Goal: Information Seeking & Learning: Check status

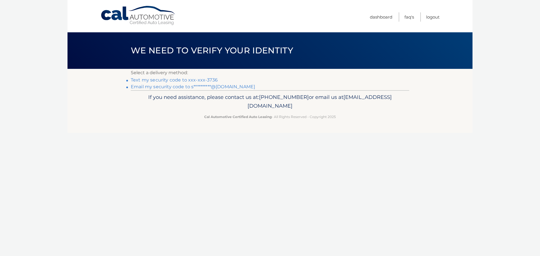
click at [205, 78] on link "Text my security code to xxx-xxx-3736" at bounding box center [174, 79] width 87 height 5
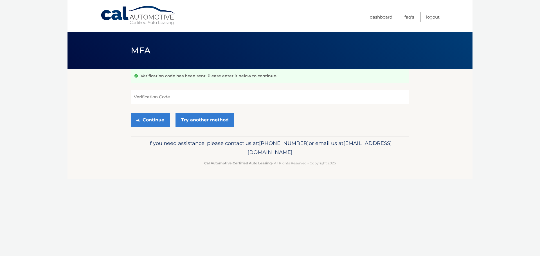
click at [221, 97] on input "Verification Code" at bounding box center [270, 97] width 279 height 14
type input "514702"
click at [149, 123] on button "Continue" at bounding box center [150, 120] width 39 height 14
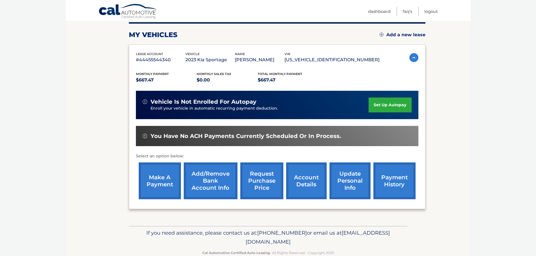
scroll to position [85, 0]
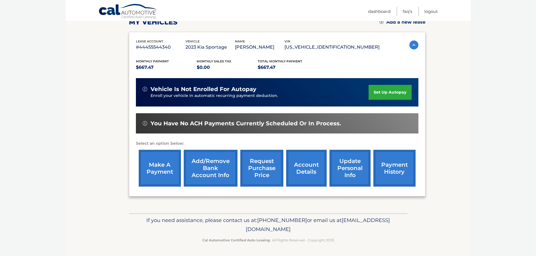
click at [404, 169] on link "payment history" at bounding box center [394, 168] width 42 height 37
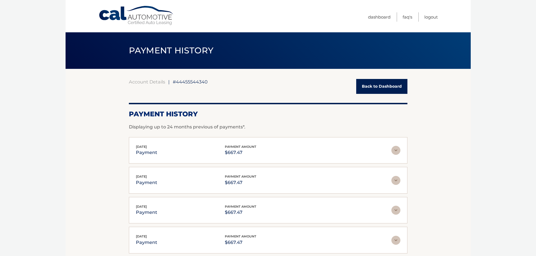
click at [375, 85] on link "Back to Dashboard" at bounding box center [381, 86] width 51 height 15
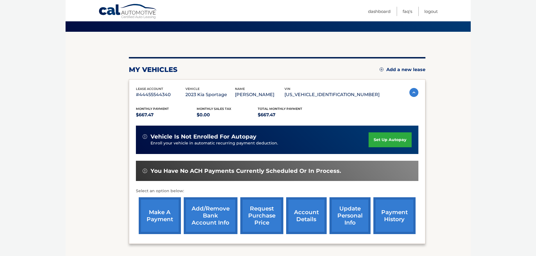
scroll to position [84, 0]
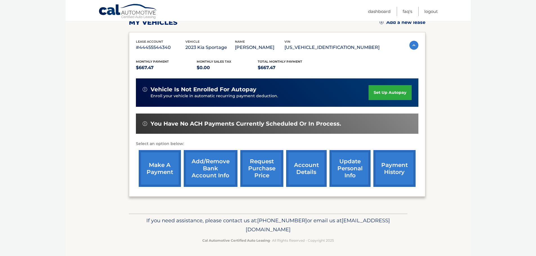
click at [168, 173] on link "make a payment" at bounding box center [160, 168] width 42 height 37
click at [301, 175] on link "account details" at bounding box center [306, 168] width 41 height 37
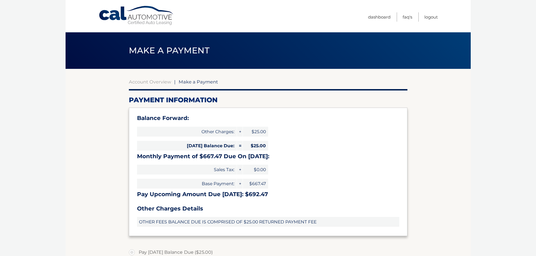
select select "MjAwOWNhYWEtNjMwOC00OTAyLWE2Y2EtNDYyOGFkNDMzZDkx"
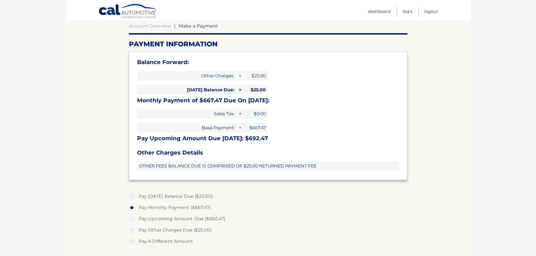
scroll to position [56, 0]
click at [305, 95] on div "Balance Forward: Other Charges: + $25.00 [DATE] Balance Due: = $25.00 Monthly P…" at bounding box center [268, 115] width 279 height 128
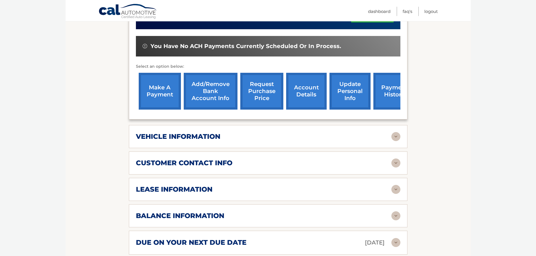
scroll to position [225, 0]
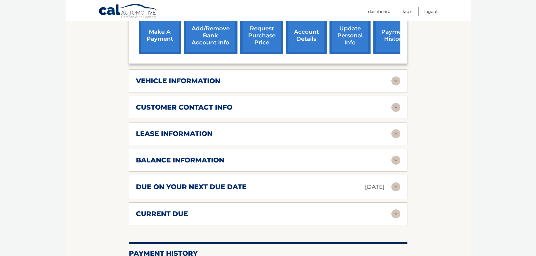
click at [236, 83] on div "vehicle information" at bounding box center [264, 81] width 256 height 8
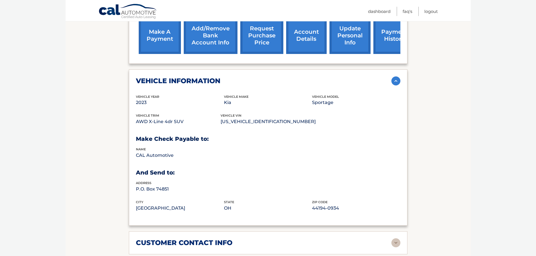
click at [237, 83] on div "vehicle information" at bounding box center [264, 81] width 256 height 8
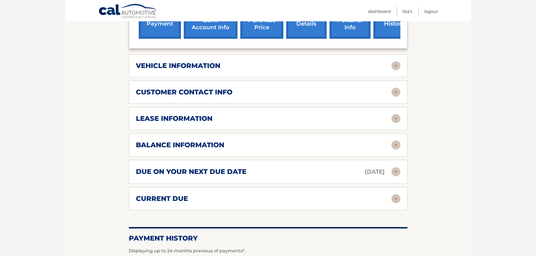
scroll to position [253, 0]
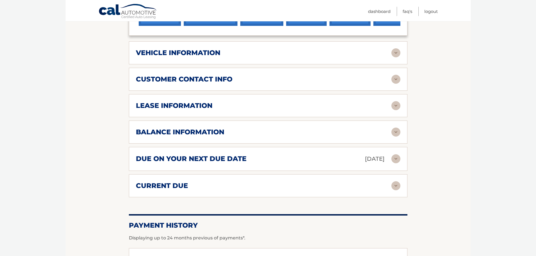
click at [229, 101] on div "lease information Contract Start Date Feb 15, 2023 Term 39 Maturity Date May 15…" at bounding box center [268, 105] width 279 height 23
click at [357, 115] on div "lease information Contract Start Date Feb 15, 2023 Term 39 Maturity Date May 15…" at bounding box center [268, 105] width 279 height 23
click at [395, 107] on img at bounding box center [395, 105] width 9 height 9
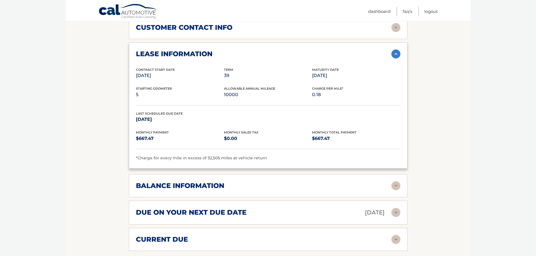
scroll to position [310, 0]
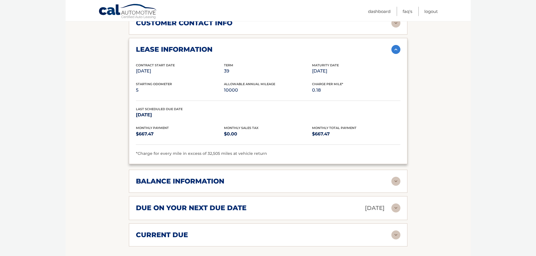
click at [398, 50] on img at bounding box center [395, 49] width 9 height 9
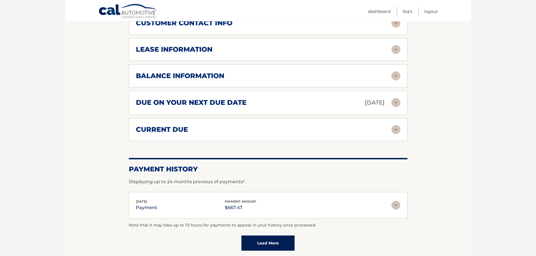
click at [398, 46] on img at bounding box center [395, 49] width 9 height 9
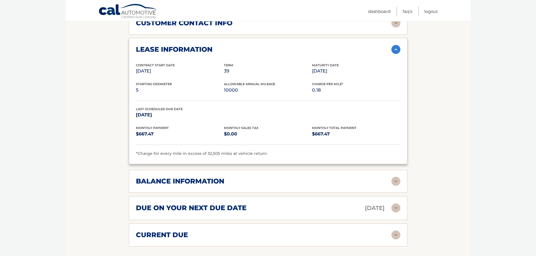
click at [232, 155] on span "*Charge for every mile in excess of 32,505 miles at vehicle return" at bounding box center [201, 153] width 131 height 5
click at [243, 153] on span "*Charge for every mile in excess of 32,505 miles at vehicle return" at bounding box center [201, 153] width 131 height 5
click at [268, 153] on div "*Charge for every mile in excess of 32,505 miles at vehicle return" at bounding box center [268, 154] width 265 height 7
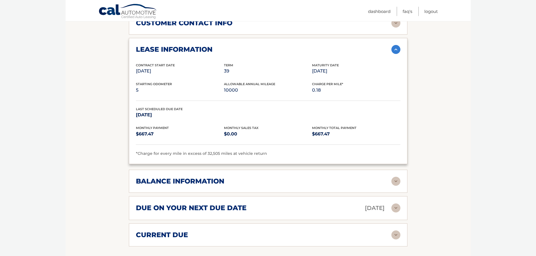
click at [398, 46] on img at bounding box center [395, 49] width 9 height 9
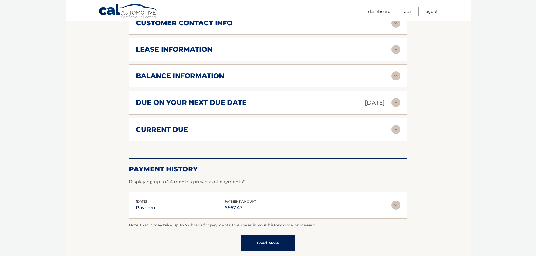
click at [399, 76] on img at bounding box center [395, 75] width 9 height 9
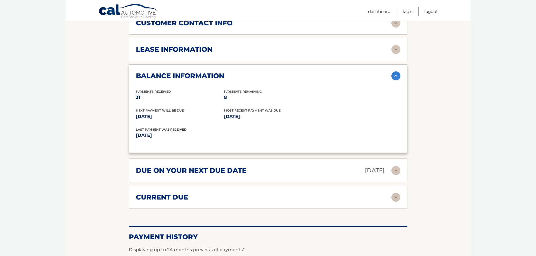
click at [399, 76] on img at bounding box center [395, 75] width 9 height 9
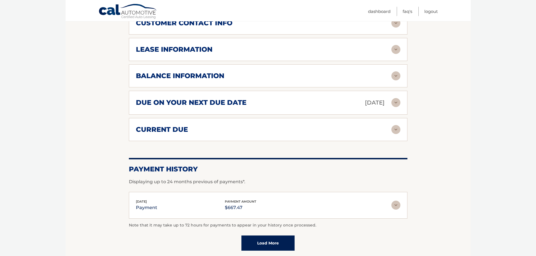
click at [393, 103] on img at bounding box center [395, 102] width 9 height 9
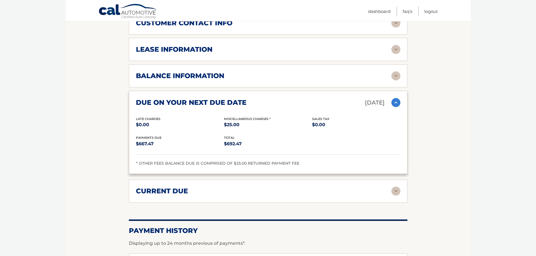
click at [393, 104] on img at bounding box center [395, 102] width 9 height 9
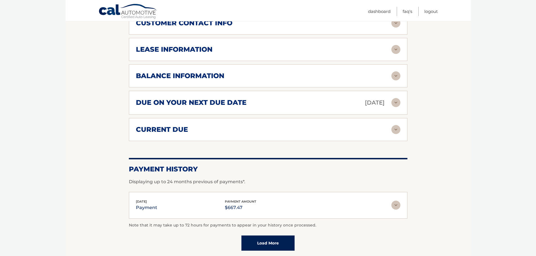
click at [388, 131] on div "current due" at bounding box center [264, 130] width 256 height 8
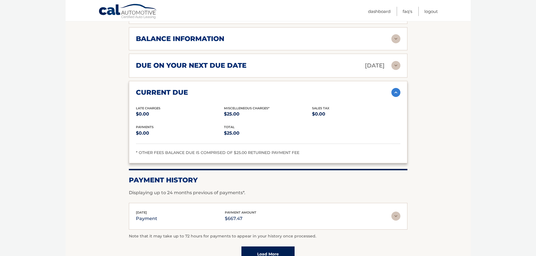
scroll to position [394, 0]
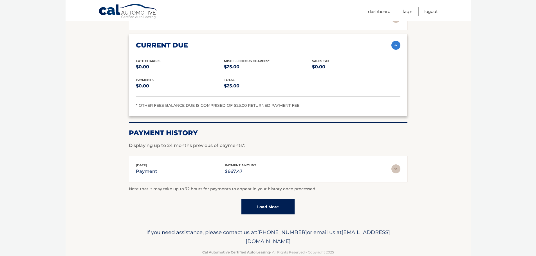
click at [400, 50] on div "current due Late Charges $0.00 Miscelleneous Charges* $25.00 Sales Tax $0.00 pa…" at bounding box center [268, 75] width 279 height 82
click at [395, 46] on img at bounding box center [395, 45] width 9 height 9
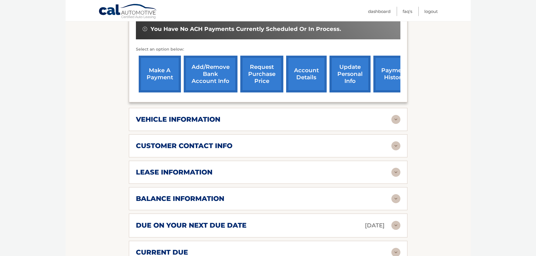
scroll to position [253, 0]
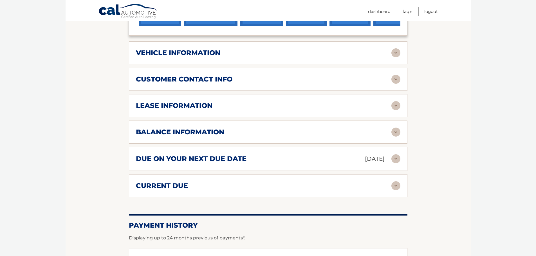
click at [266, 53] on div "vehicle information" at bounding box center [264, 53] width 256 height 8
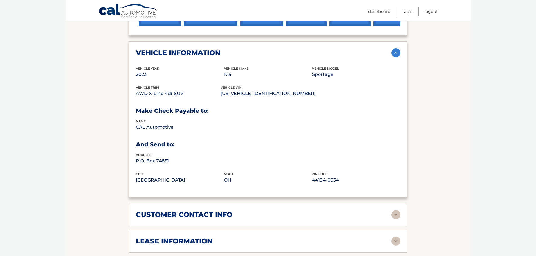
click at [266, 52] on div "vehicle information" at bounding box center [264, 53] width 256 height 8
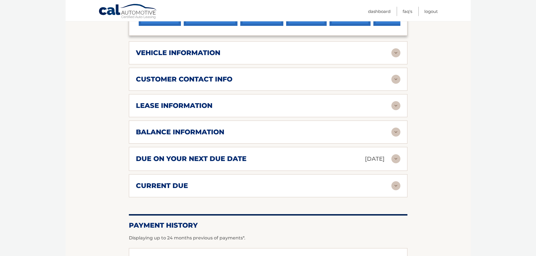
click at [275, 110] on div "lease information" at bounding box center [268, 105] width 265 height 9
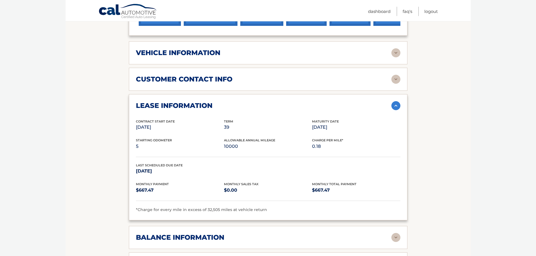
click at [263, 102] on div "lease information" at bounding box center [264, 106] width 256 height 8
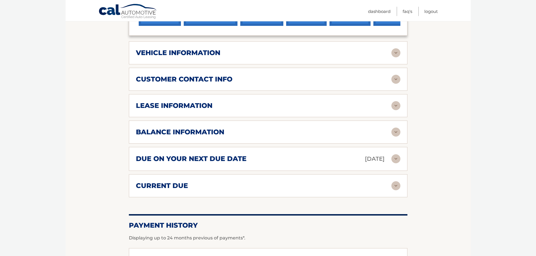
click at [257, 80] on div "customer contact info" at bounding box center [264, 79] width 256 height 8
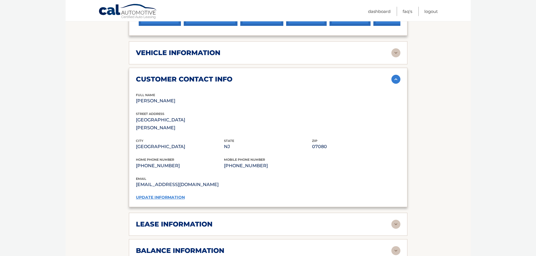
click at [258, 80] on div "customer contact info" at bounding box center [264, 79] width 256 height 8
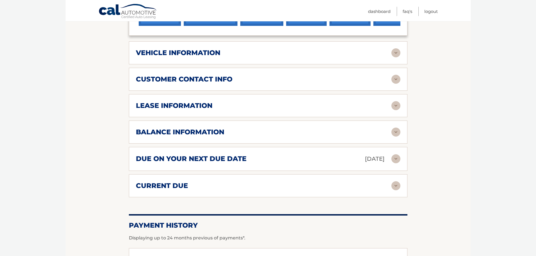
click at [228, 158] on h2 "due on your next due date" at bounding box center [191, 159] width 111 height 8
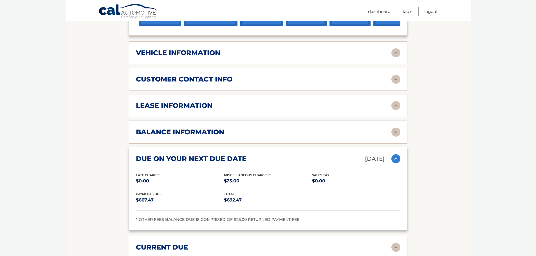
click at [227, 159] on h2 "due on your next due date" at bounding box center [191, 159] width 111 height 8
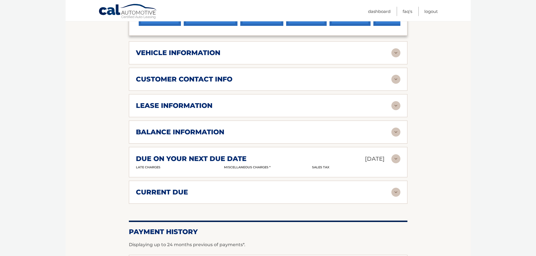
click at [227, 159] on h2 "due on your next due date" at bounding box center [191, 159] width 111 height 8
